Goal: Transaction & Acquisition: Purchase product/service

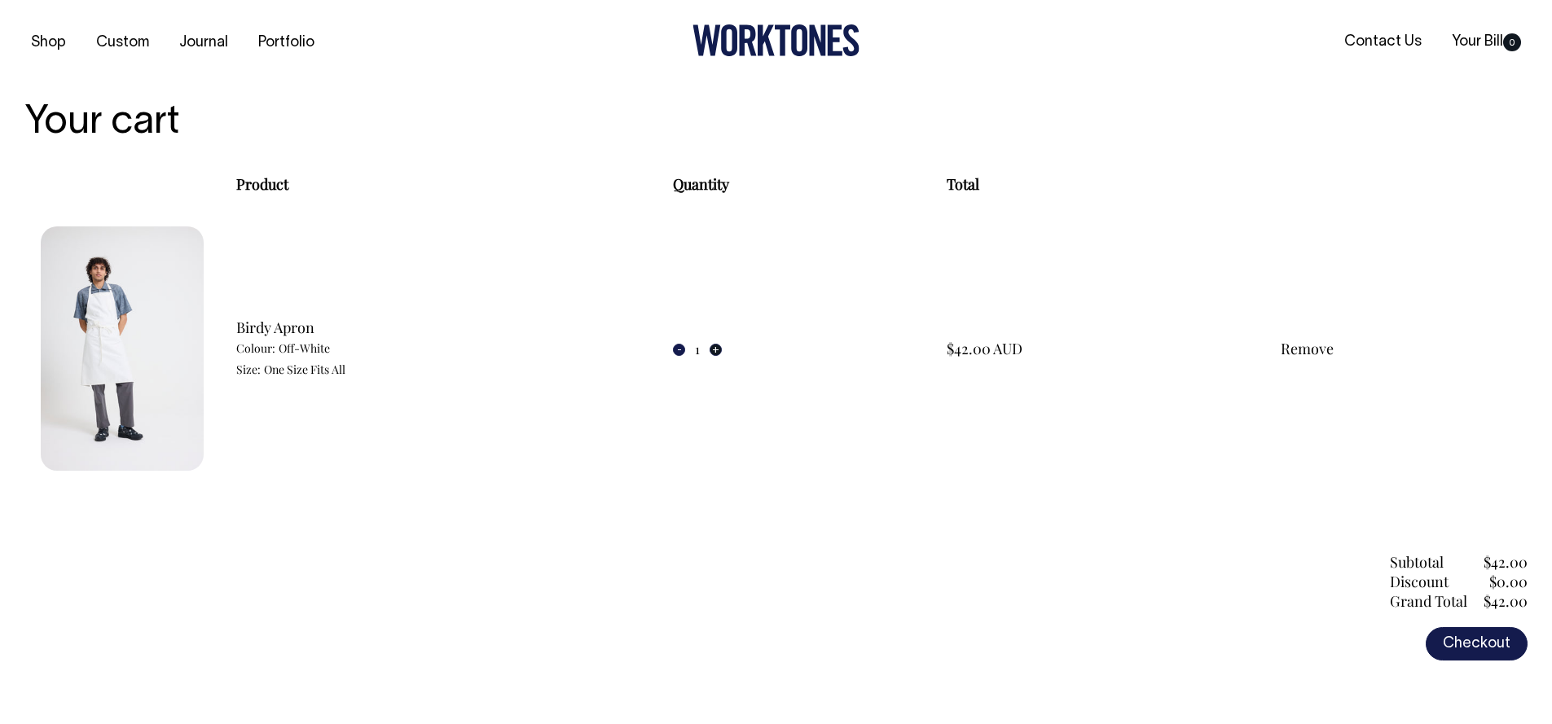
click at [710, 346] on button "+" at bounding box center [716, 350] width 12 height 12
click at [710, 351] on button "+" at bounding box center [716, 350] width 12 height 12
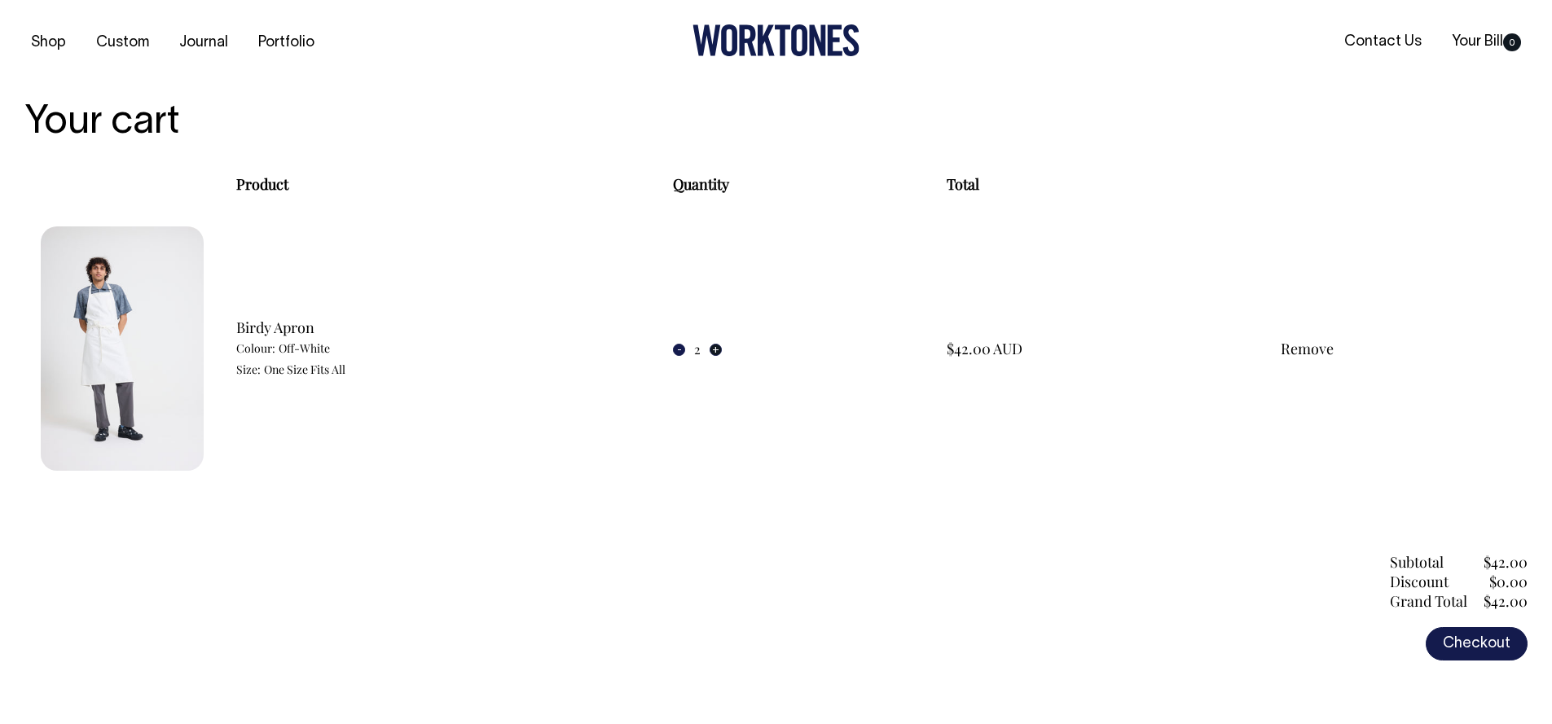
click at [710, 351] on button "+" at bounding box center [716, 350] width 12 height 12
click at [712, 349] on button "+" at bounding box center [716, 350] width 12 height 12
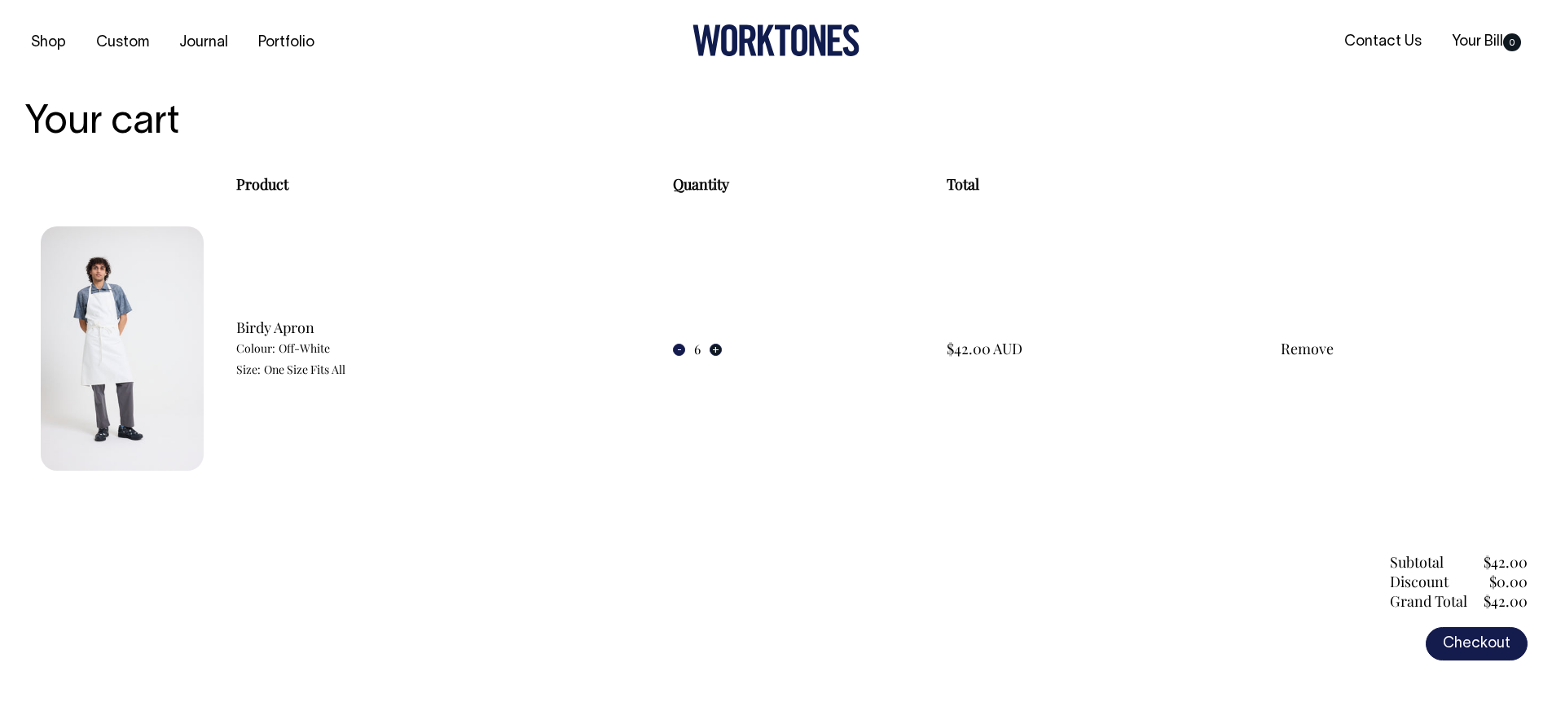
click at [711, 352] on button "+" at bounding box center [716, 350] width 12 height 12
click at [711, 350] on button "+" at bounding box center [716, 350] width 12 height 12
type input "8"
click at [1496, 635] on link "Checkout" at bounding box center [1477, 644] width 102 height 34
click at [115, 342] on img at bounding box center [122, 349] width 163 height 244
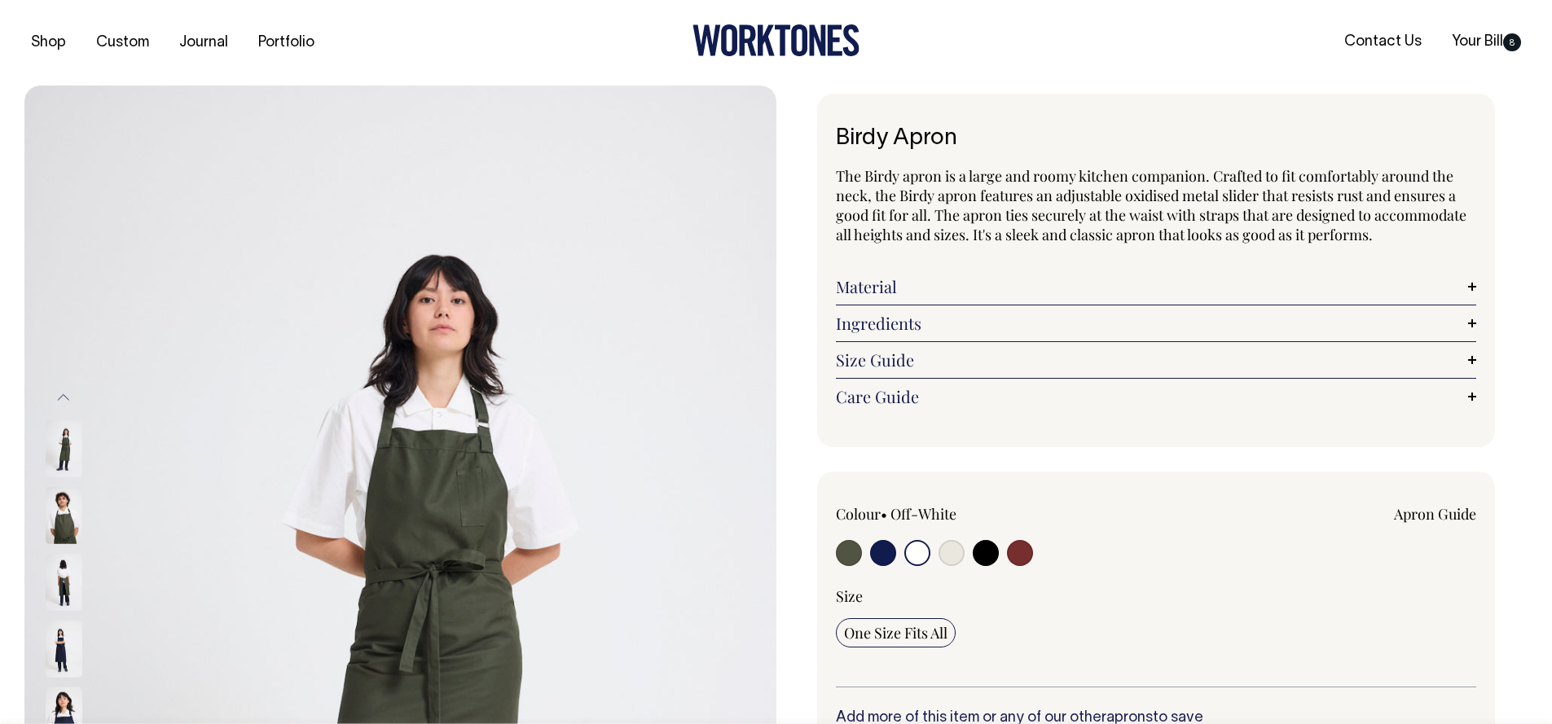
click at [918, 552] on input "radio" at bounding box center [918, 553] width 26 height 26
drag, startPoint x: 958, startPoint y: 551, endPoint x: 954, endPoint y: 564, distance: 13.7
click at [959, 551] on input "radio" at bounding box center [952, 553] width 26 height 26
radio input "true"
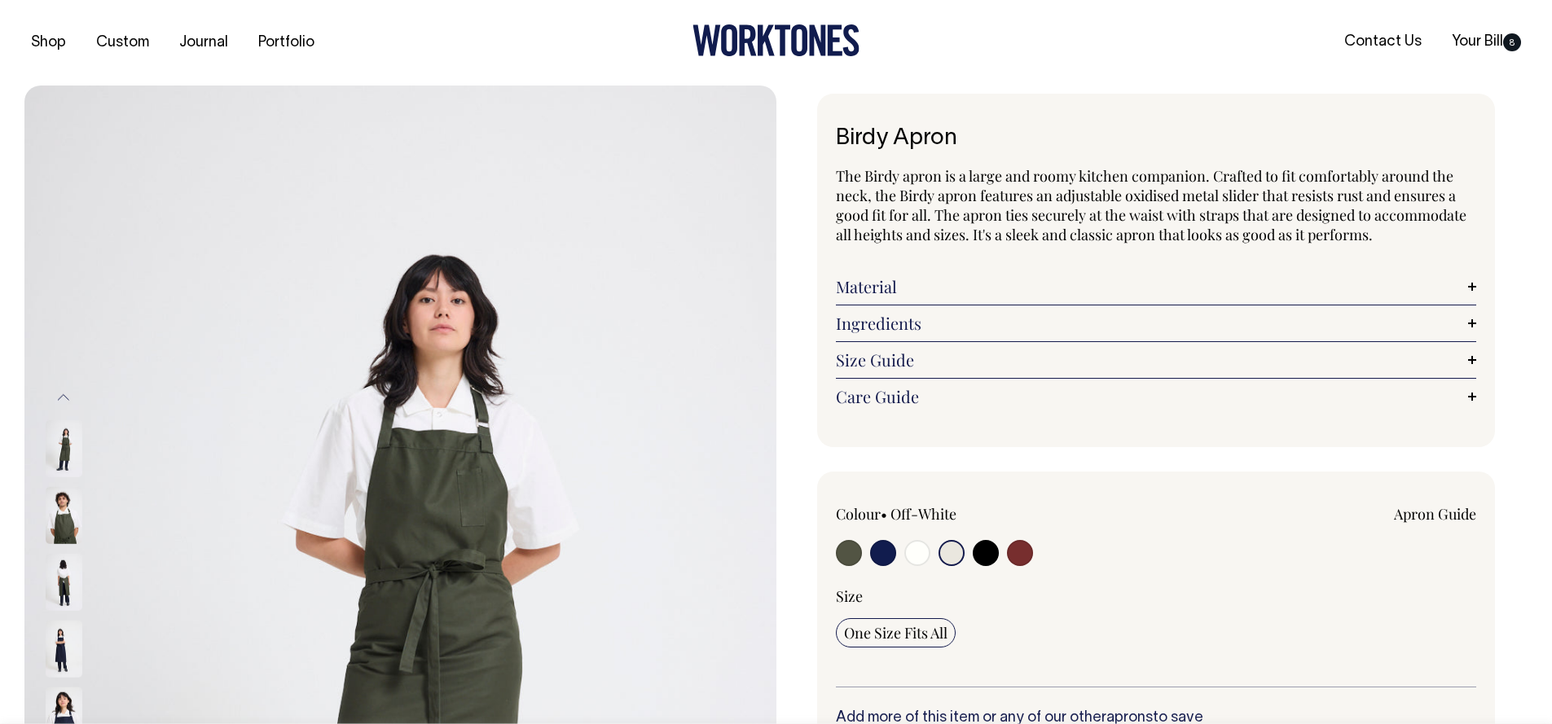
select select "Natural"
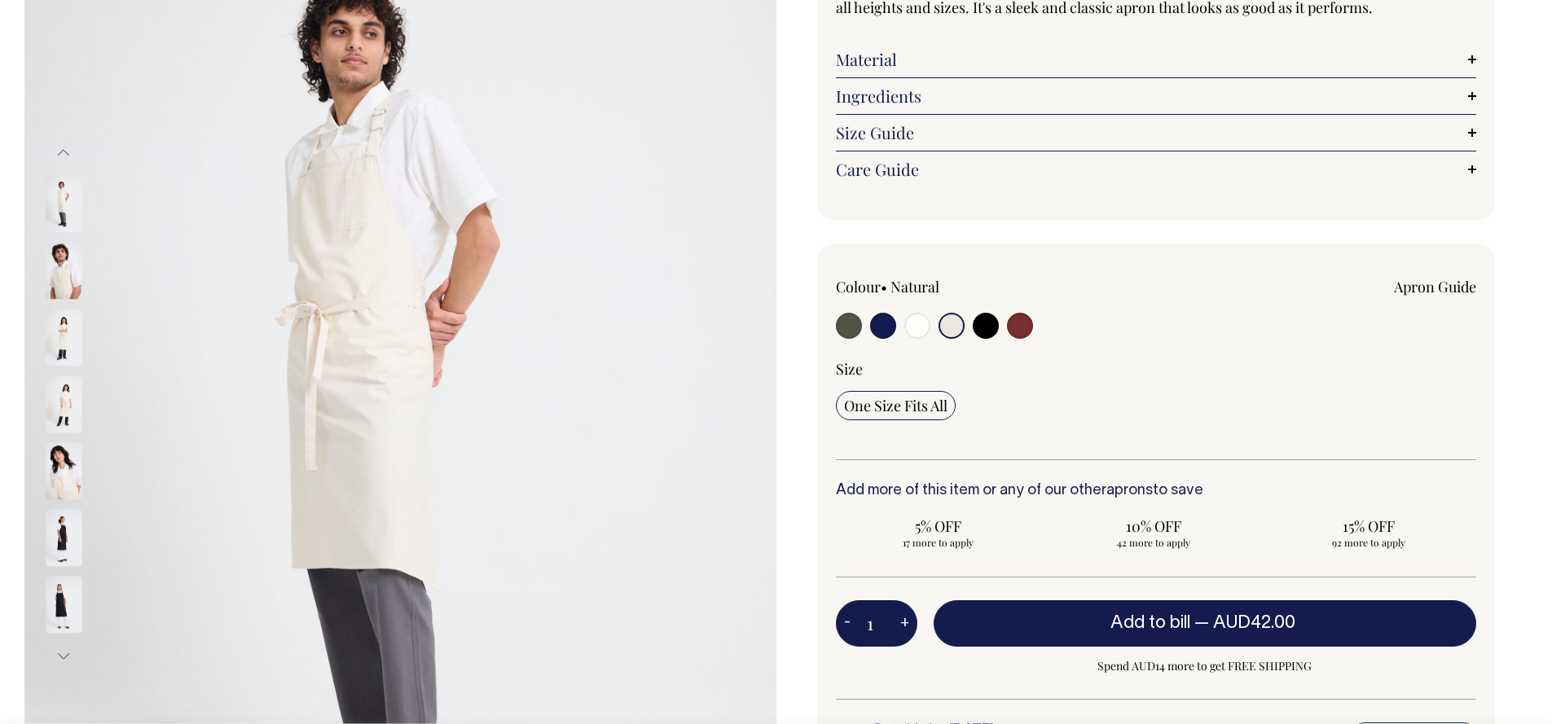
scroll to position [228, 0]
click at [921, 327] on input "radio" at bounding box center [918, 325] width 26 height 26
radio input "true"
select select "Off-White"
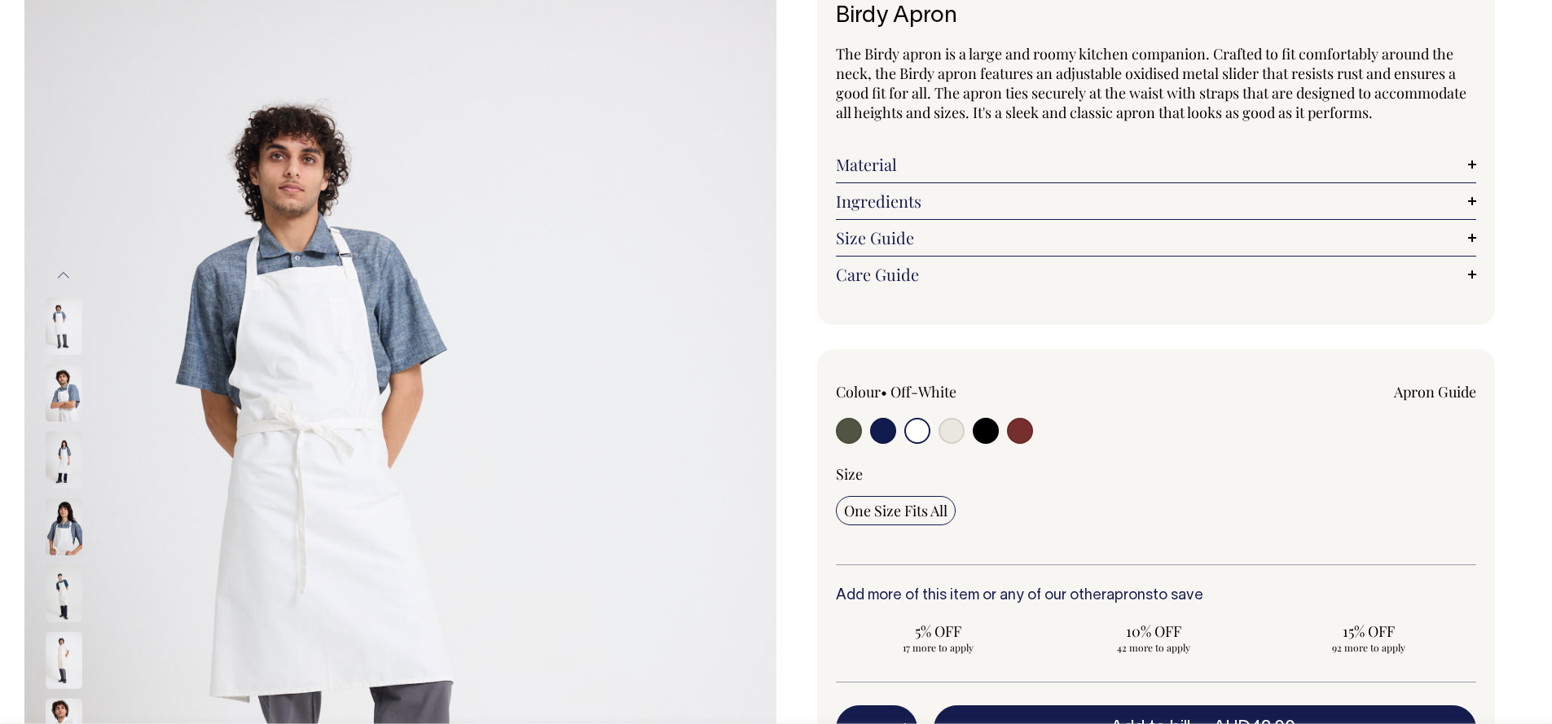
click at [955, 435] on input "radio" at bounding box center [952, 431] width 26 height 26
radio input "true"
select select "Natural"
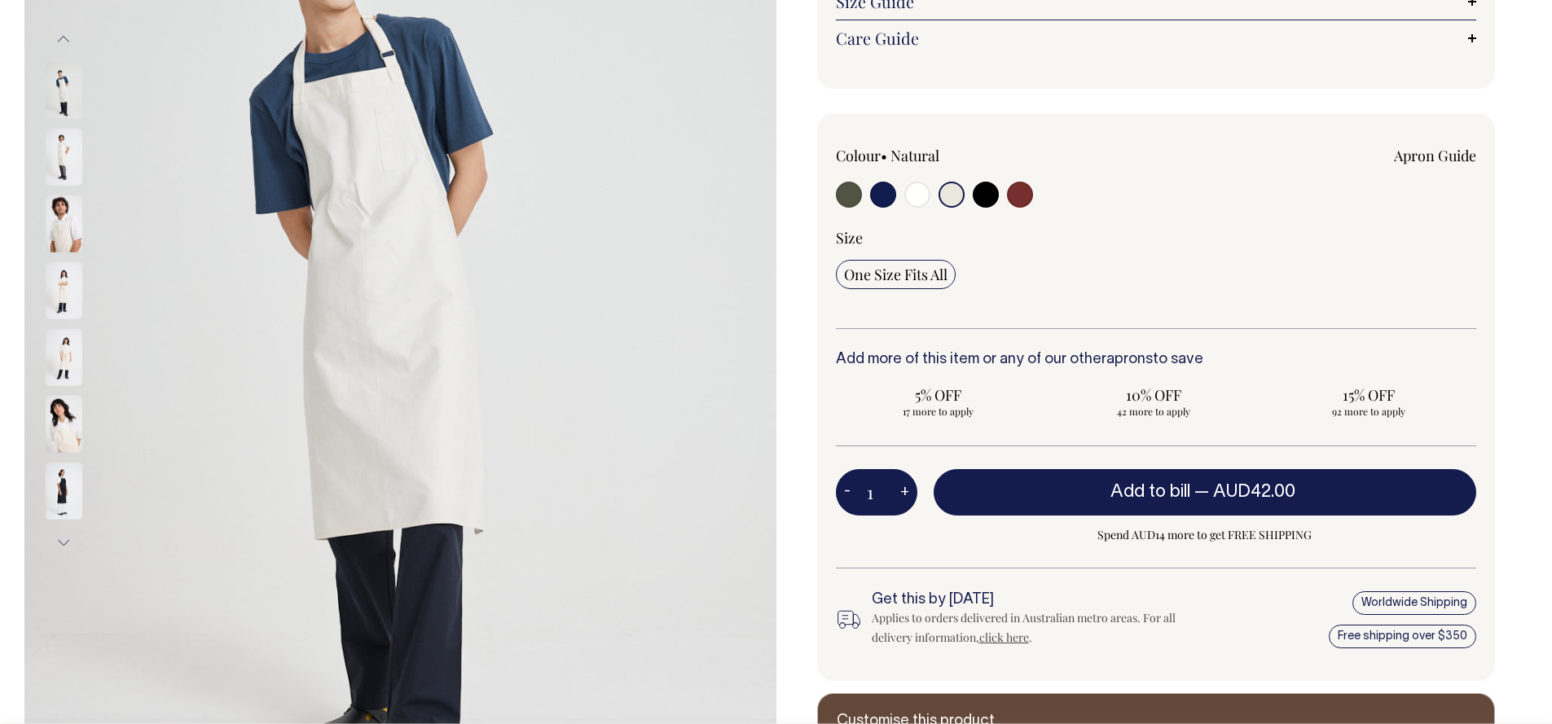
scroll to position [359, 0]
